Goal: Information Seeking & Learning: Learn about a topic

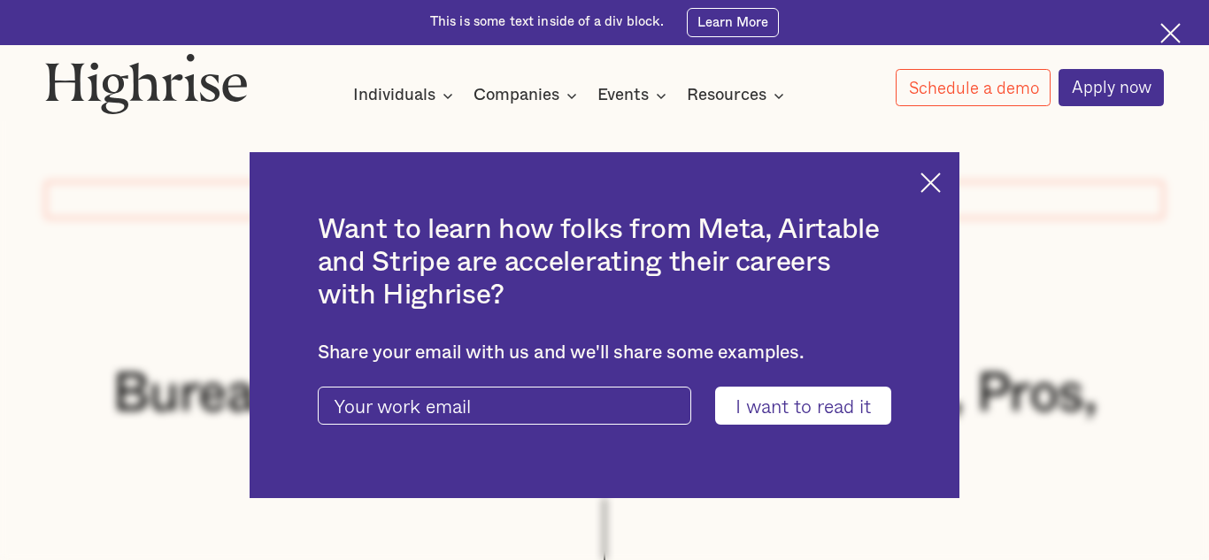
click at [941, 181] on div "Want to learn how folks from Meta, Airtable and Stripe are accelerating their c…" at bounding box center [605, 325] width 711 height 346
click at [934, 184] on img at bounding box center [930, 183] width 20 height 20
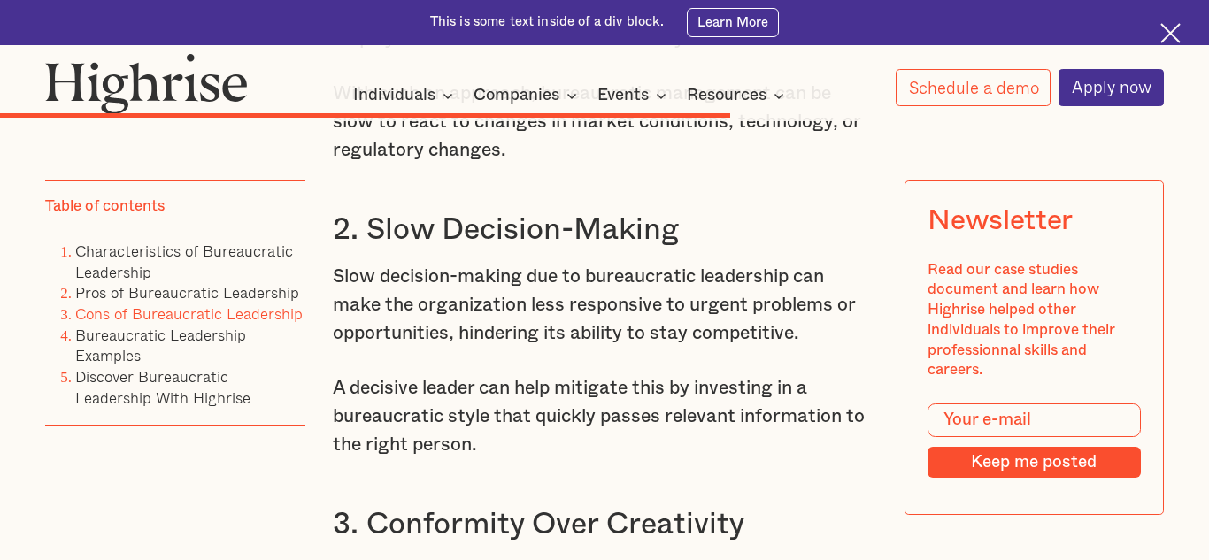
scroll to position [8696, 0]
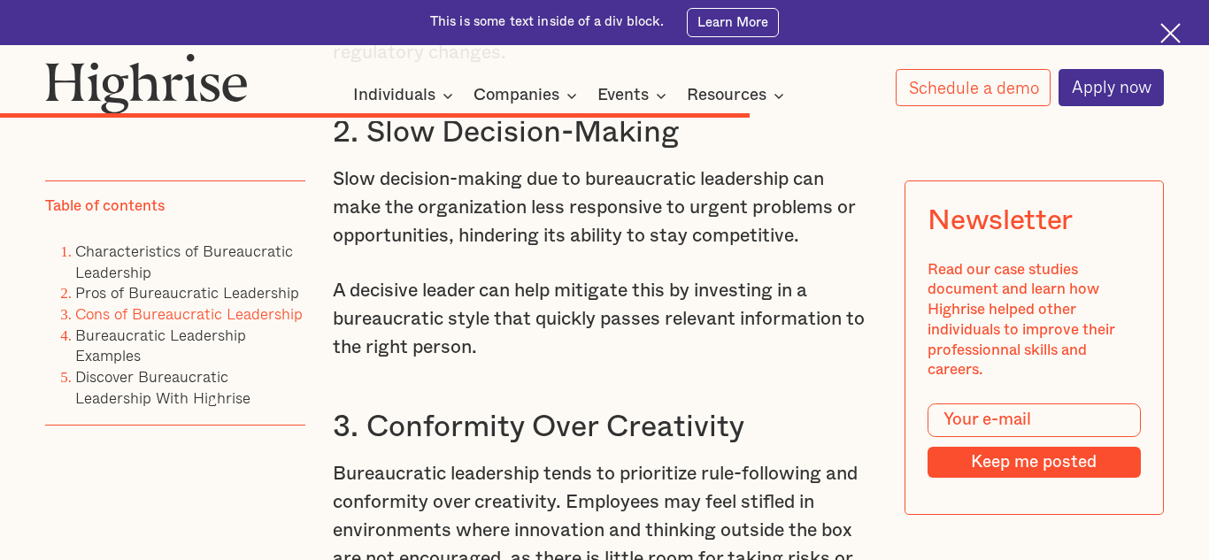
click at [811, 102] on div "How it works Individuals Programs 1 Highrise Leader A 6-month program to grow l…" at bounding box center [572, 94] width 648 height 23
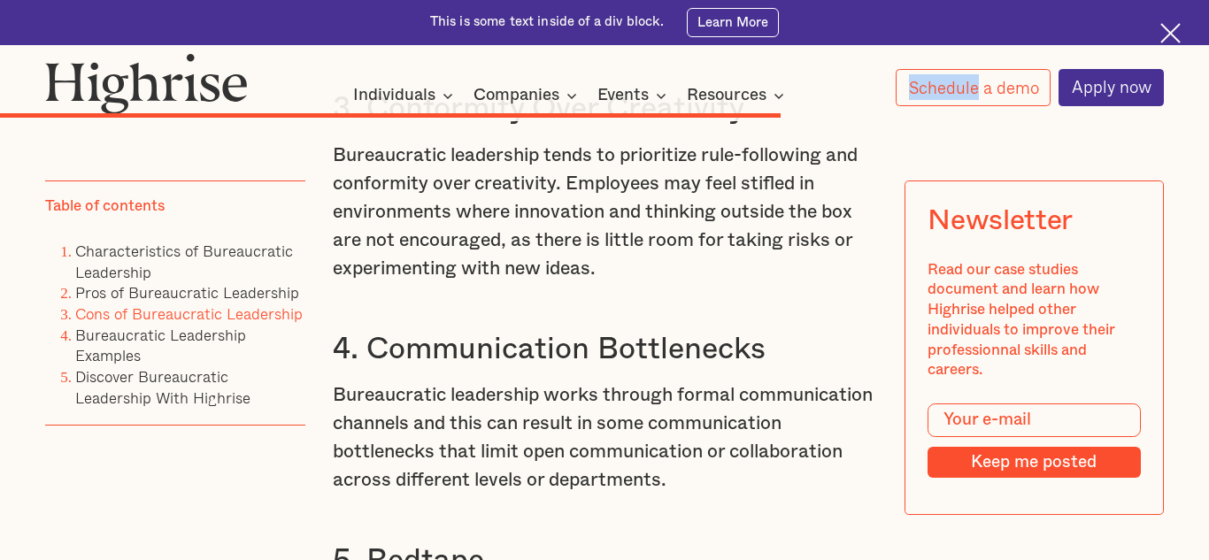
scroll to position [9028, 0]
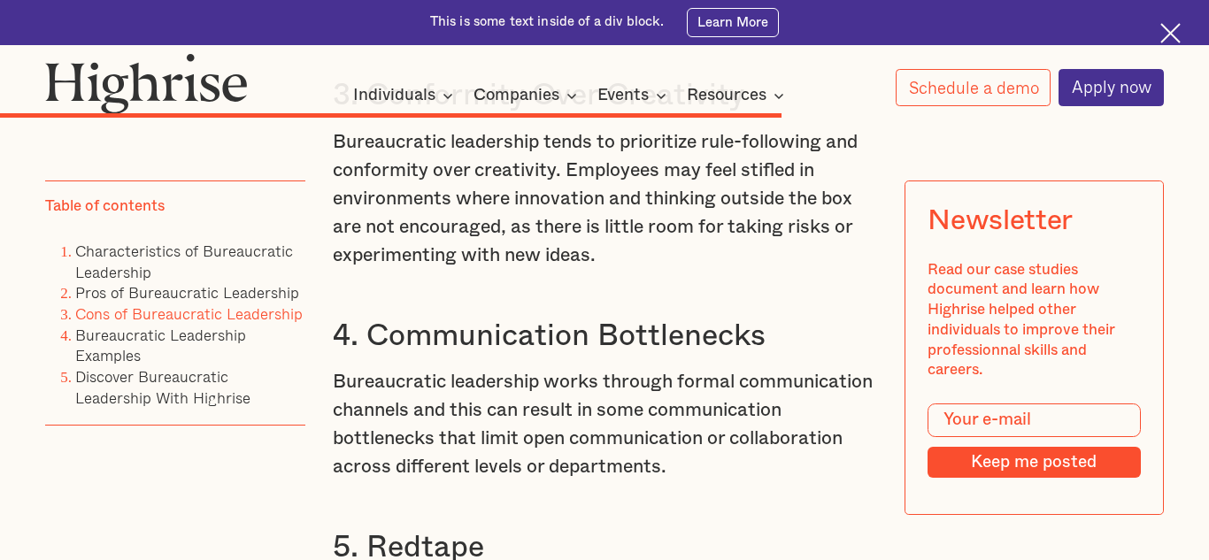
click at [793, 229] on p "Bureaucratic leadership tends to prioritize rule-following and conformity over …" at bounding box center [604, 199] width 543 height 142
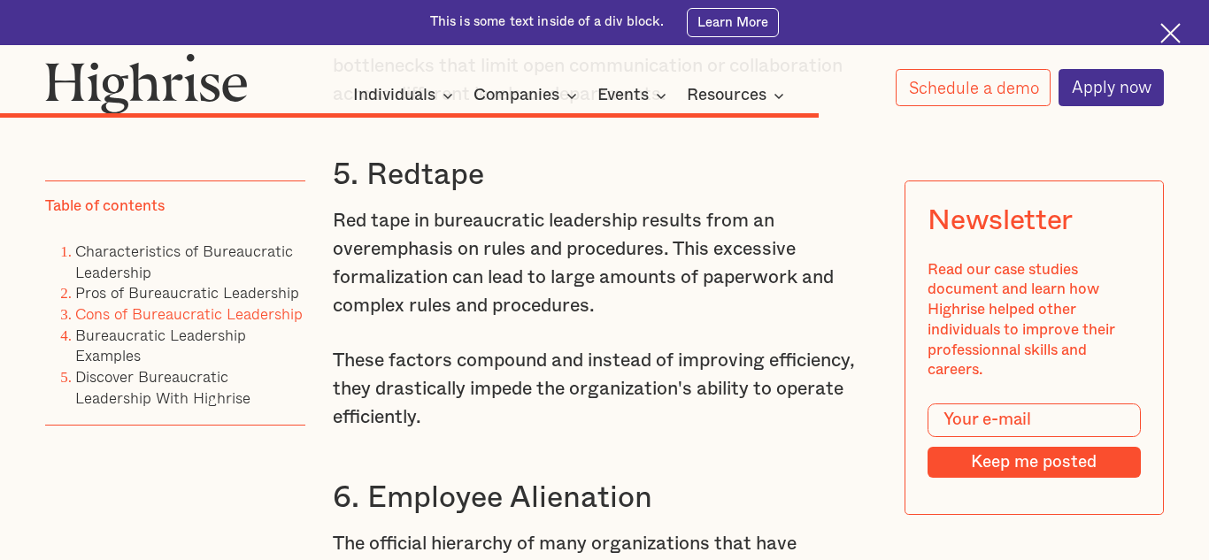
scroll to position [9398, 0]
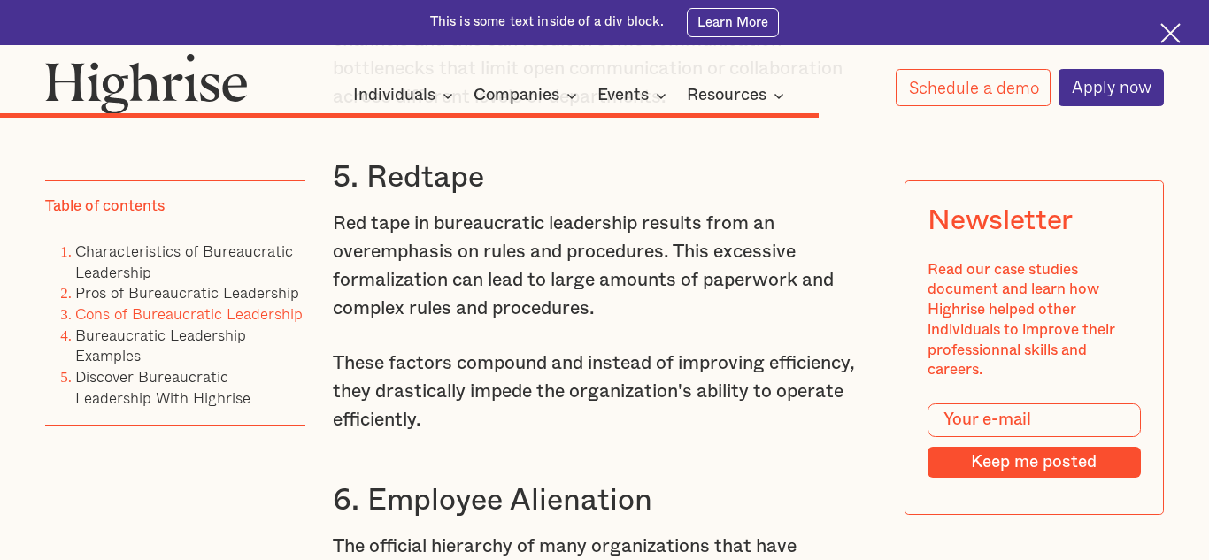
click at [598, 322] on p "Red tape in bureaucratic leadership results from an overemphasis on rules and p…" at bounding box center [604, 266] width 543 height 113
